Goal: Information Seeking & Learning: Understand process/instructions

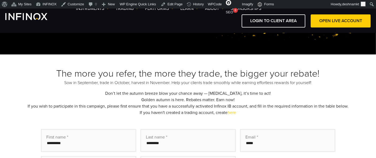
scroll to position [31, 0]
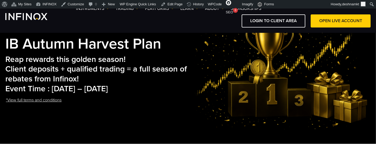
click at [33, 102] on link "*View full terms and conditions" at bounding box center [33, 100] width 57 height 13
click at [20, 102] on link "*View full terms and conditions" at bounding box center [33, 100] width 57 height 13
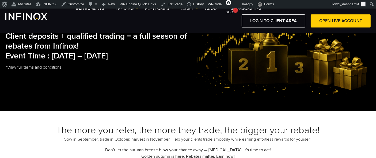
scroll to position [64, 0]
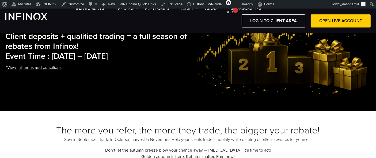
click at [28, 69] on link "*View full terms and conditions" at bounding box center [33, 67] width 57 height 13
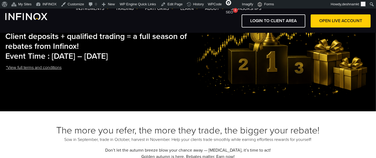
click at [142, 58] on h2 "Reap rewards this golden season! Client deposits + qualified trading = a full s…" at bounding box center [98, 41] width 186 height 39
click at [21, 68] on link "*View full terms and conditions" at bounding box center [33, 67] width 57 height 13
